Goal: Task Accomplishment & Management: Manage account settings

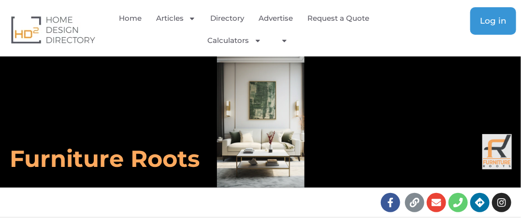
click at [489, 13] on link "Log in" at bounding box center [493, 21] width 46 height 28
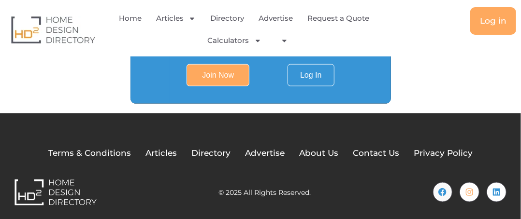
scroll to position [430, 0]
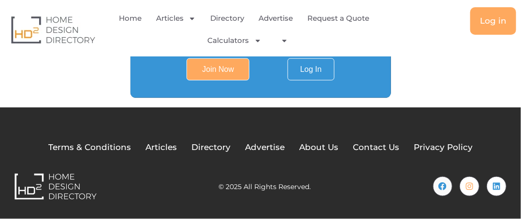
click at [226, 56] on div "Home Articles Bathroom Renovation Ideas & Services Building Construction Materi…" at bounding box center [260, 28] width 521 height 57
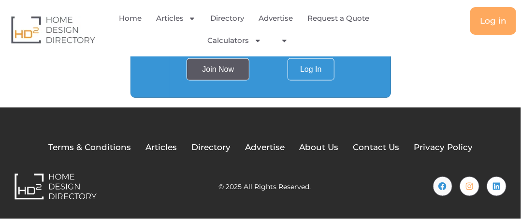
click at [226, 65] on input "Join Now" at bounding box center [217, 69] width 63 height 22
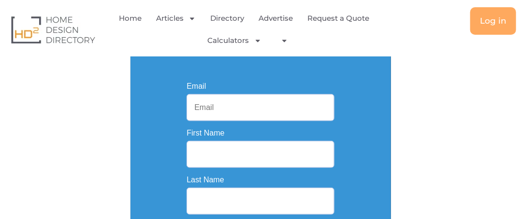
scroll to position [208, 0]
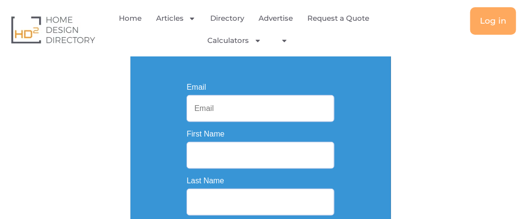
click at [240, 102] on input "Email" at bounding box center [259, 108] width 147 height 27
type input "[EMAIL_ADDRESS][DOMAIN_NAME]"
type input "[DEMOGRAPHIC_DATA]"
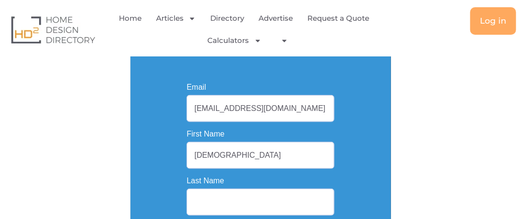
type input "Gift"
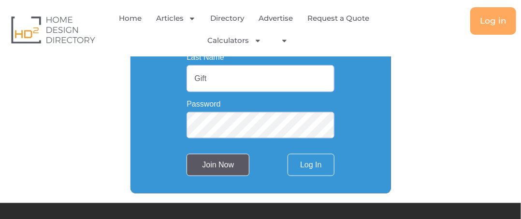
scroll to position [353, 0]
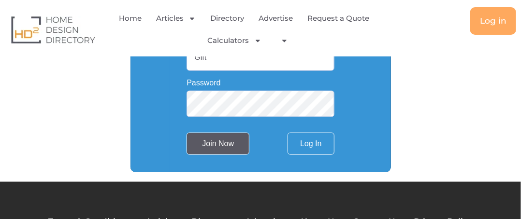
click at [208, 141] on input "Join Now" at bounding box center [217, 144] width 63 height 22
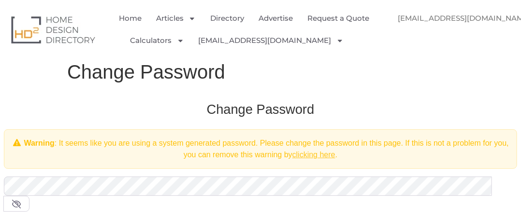
click at [306, 151] on link "clicking here" at bounding box center [313, 155] width 43 height 8
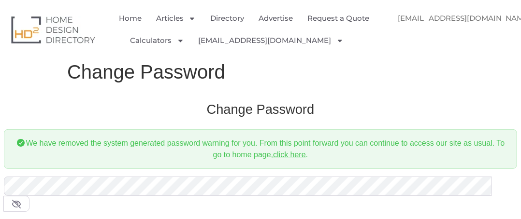
scroll to position [48, 0]
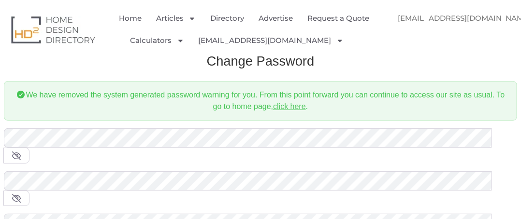
click at [296, 102] on link "click here" at bounding box center [289, 106] width 33 height 8
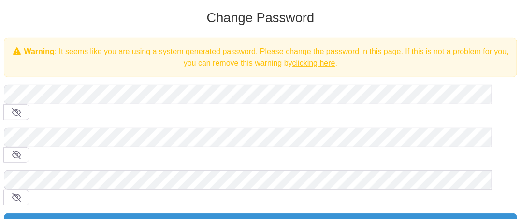
scroll to position [97, 0]
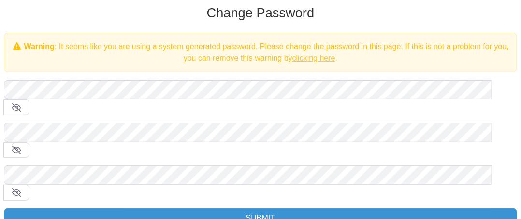
click at [303, 62] on link "clicking here" at bounding box center [313, 58] width 43 height 8
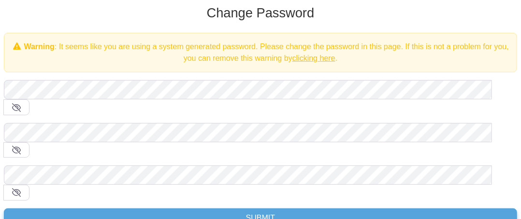
click at [190, 209] on input "Submit" at bounding box center [260, 218] width 513 height 19
click at [273, 209] on input "Submit" at bounding box center [260, 218] width 513 height 19
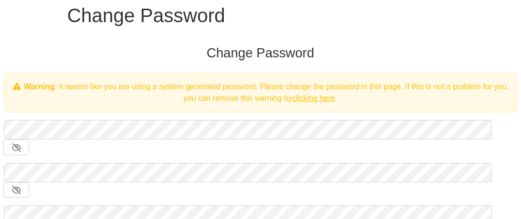
scroll to position [0, 0]
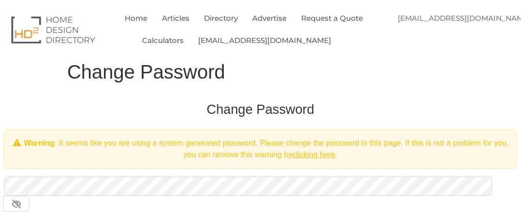
click at [465, 16] on link "[EMAIL_ADDRESS][DOMAIN_NAME]" at bounding box center [464, 18] width 152 height 22
click at [464, 19] on link "[EMAIL_ADDRESS][DOMAIN_NAME]" at bounding box center [464, 18] width 152 height 22
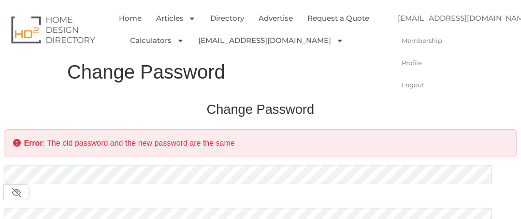
click at [457, 25] on link "[EMAIL_ADDRESS][DOMAIN_NAME]" at bounding box center [470, 18] width 164 height 22
click at [457, 20] on link "[EMAIL_ADDRESS][DOMAIN_NAME]" at bounding box center [470, 18] width 164 height 22
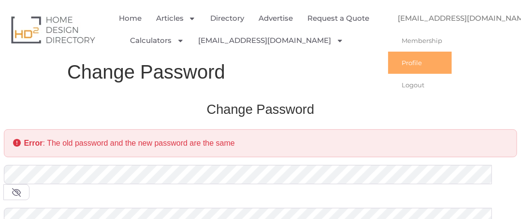
click at [430, 64] on link "Profile" at bounding box center [420, 63] width 64 height 22
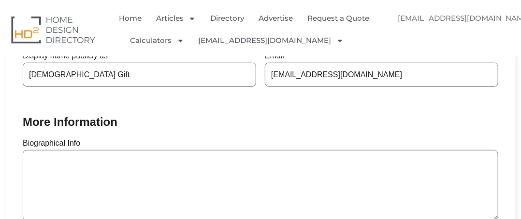
scroll to position [290, 0]
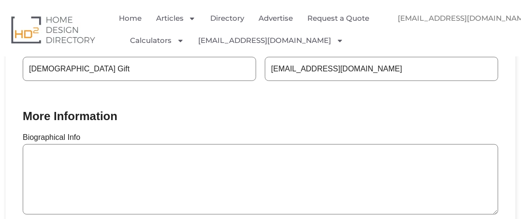
click at [198, 170] on textarea "Biographical Info" at bounding box center [260, 179] width 475 height 71
paste textarea "[DEMOGRAPHIC_DATA] Gift is a family owned and operated business which inturn ha…"
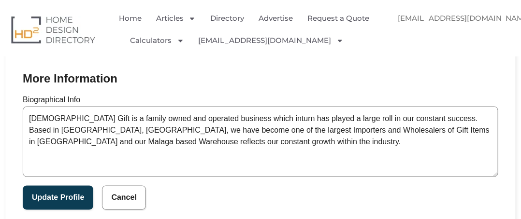
scroll to position [435, 0]
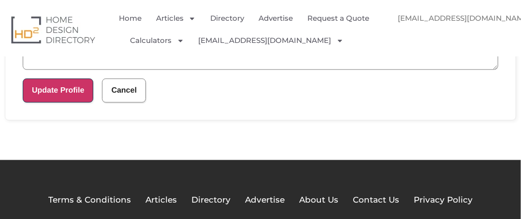
type textarea "[DEMOGRAPHIC_DATA] Gift is a family owned and operated business which inturn ha…"
click at [61, 83] on button "Update Profile" at bounding box center [58, 91] width 71 height 24
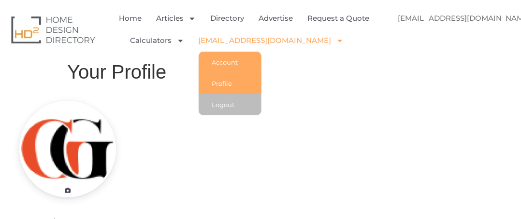
click at [255, 58] on link "Account" at bounding box center [229, 62] width 63 height 21
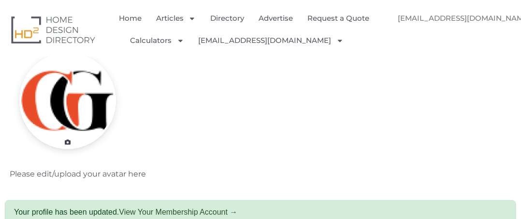
scroll to position [97, 0]
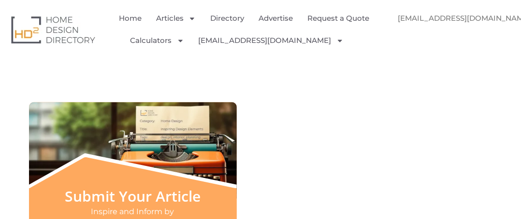
scroll to position [240, 0]
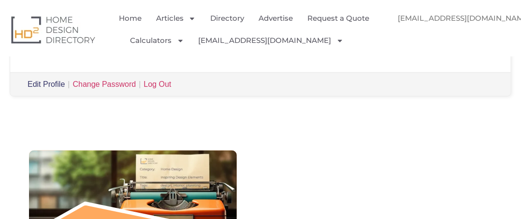
click at [52, 85] on link "Edit Profile" at bounding box center [46, 84] width 37 height 8
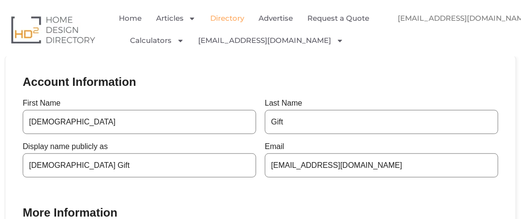
click at [231, 15] on link "Directory" at bounding box center [227, 18] width 34 height 22
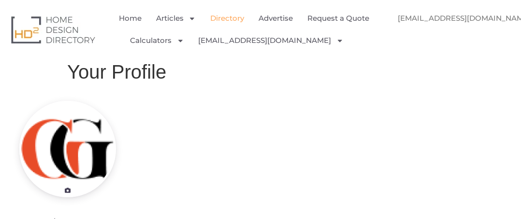
click at [228, 18] on link "Directory" at bounding box center [227, 18] width 34 height 22
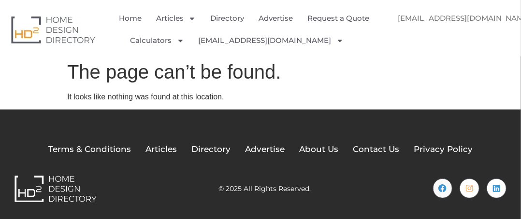
click at [401, 39] on img "Menu" at bounding box center [399, 40] width 22 height 22
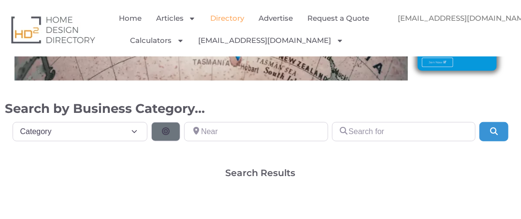
scroll to position [145, 0]
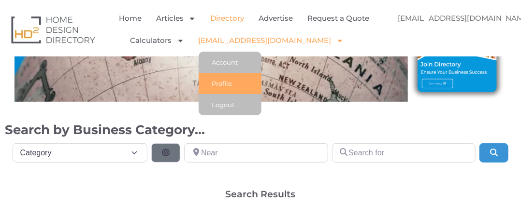
click at [251, 87] on link "Profile" at bounding box center [229, 83] width 63 height 21
